Goal: Find specific page/section: Find specific page/section

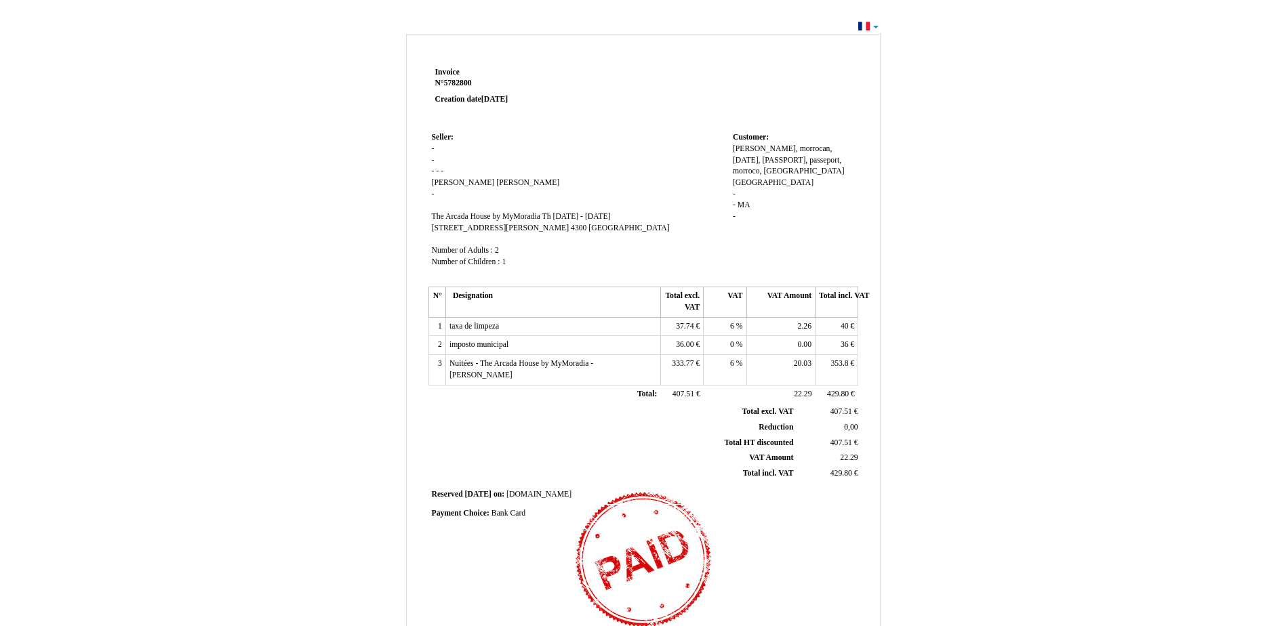
click at [1132, 375] on div "Invoice Invoice N° 5782800 5782800 Creation date [DATE] Seller: Seller: - - - -…" at bounding box center [643, 407] width 1286 height 780
click at [1125, 335] on div "Invoice Invoice N° 6301106 6301106 Creation date 26 July 2025 Seller: Seller: -…" at bounding box center [643, 407] width 1286 height 780
click at [1064, 149] on div "Invoice Invoice N° 6301106 6301106 Creation date 26 July 2025 Seller: Seller: -…" at bounding box center [643, 407] width 1286 height 780
click at [408, 35] on div "Invoice Invoice N° 6301106 6301106 Creation date 26 July 2025 Seller: Seller: -…" at bounding box center [643, 401] width 474 height 735
drag, startPoint x: 408, startPoint y: 35, endPoint x: 291, endPoint y: 153, distance: 166.8
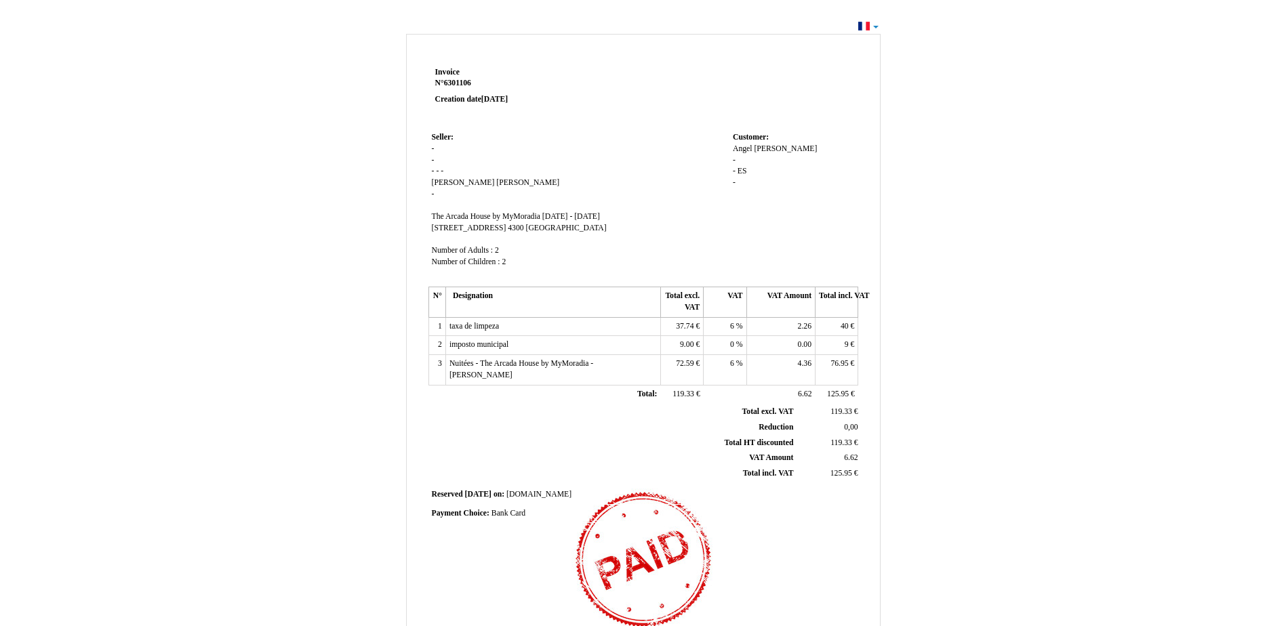
click at [291, 153] on div "Invoice Invoice N° 6301106 6301106 Creation date 26 July 2025 Seller: Seller: -…" at bounding box center [643, 413] width 793 height 766
click at [1163, 334] on div "Invoice Invoice N° 6301106 6301106 Creation date 26 July 2025 Seller: Seller: -…" at bounding box center [643, 407] width 1286 height 780
click at [1106, 188] on div "Invoice Invoice N° 6432649 6432649 Creation date [DATE] Seller: Seller: - - - -…" at bounding box center [643, 407] width 1286 height 780
